Goal: Task Accomplishment & Management: Complete application form

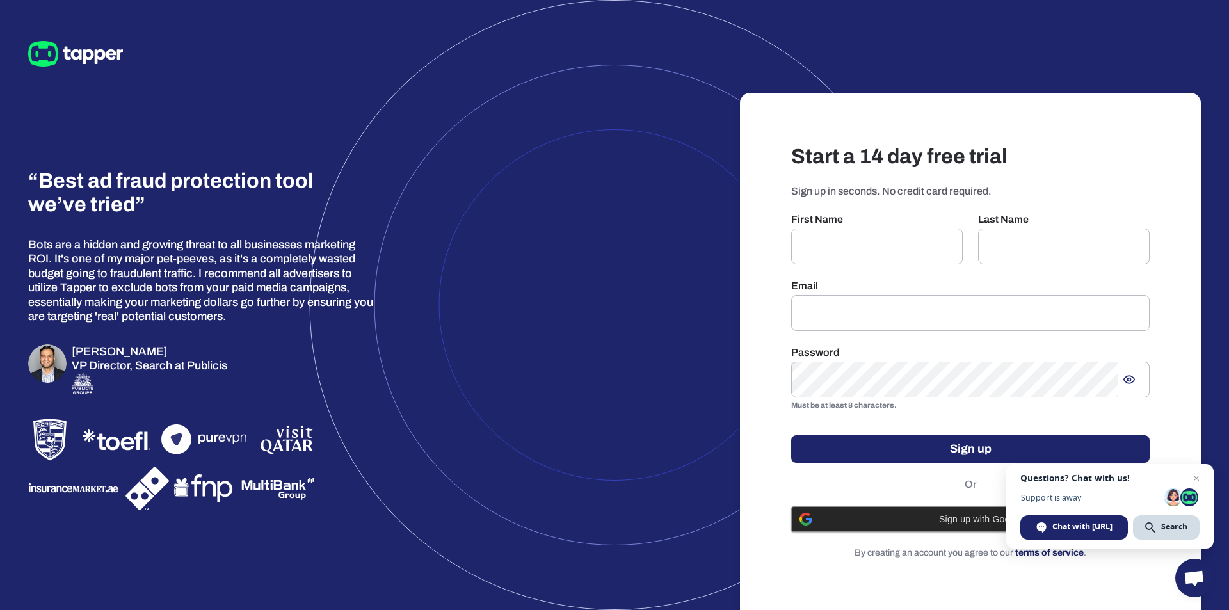
click at [918, 515] on span "Sign up with Google" at bounding box center [980, 519] width 321 height 10
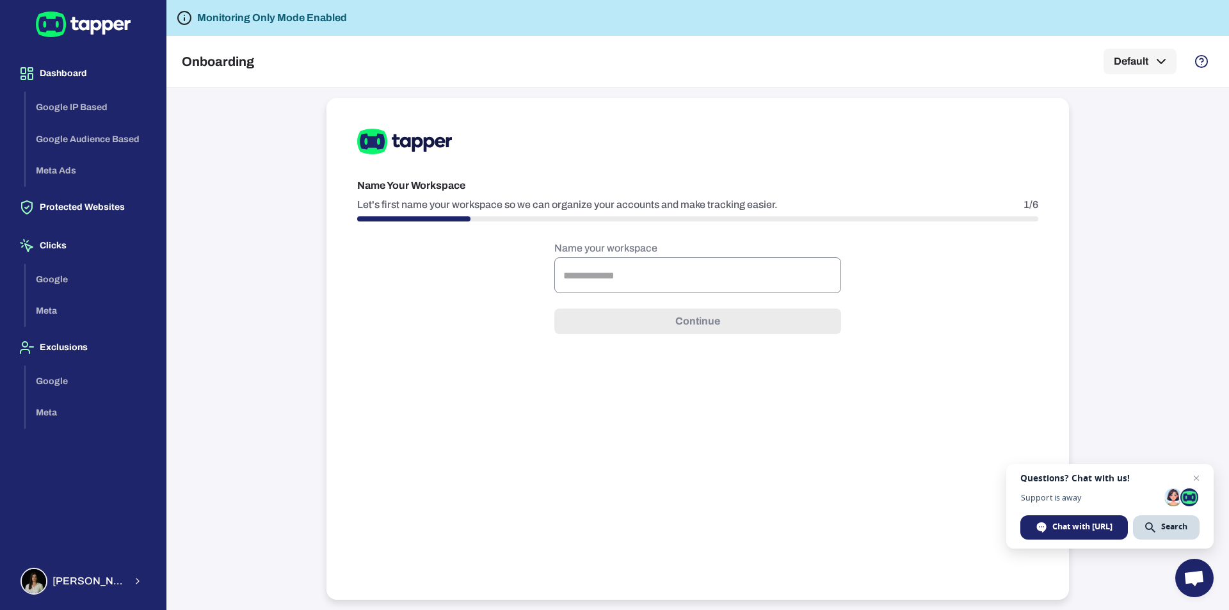
click at [643, 273] on input "text" at bounding box center [698, 275] width 287 height 36
drag, startPoint x: 608, startPoint y: 263, endPoint x: 614, endPoint y: 270, distance: 9.1
click at [608, 264] on input "text" at bounding box center [698, 275] width 287 height 36
type input "*"
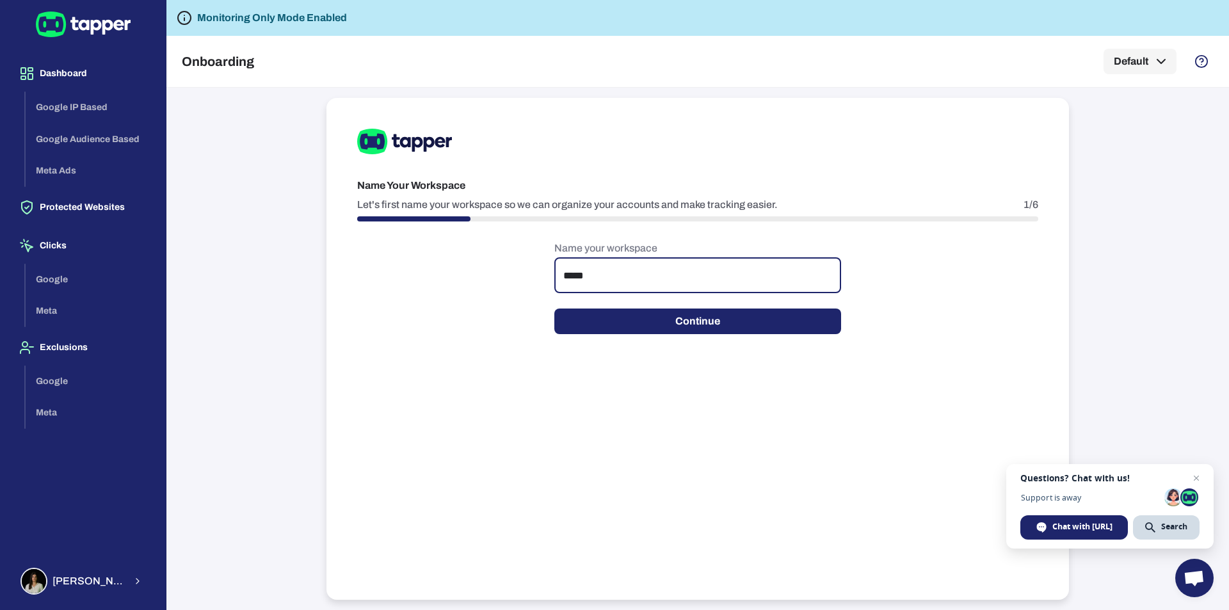
type input "*****"
click at [686, 327] on button "Continue" at bounding box center [698, 322] width 287 height 26
